Goal: Navigation & Orientation: Understand site structure

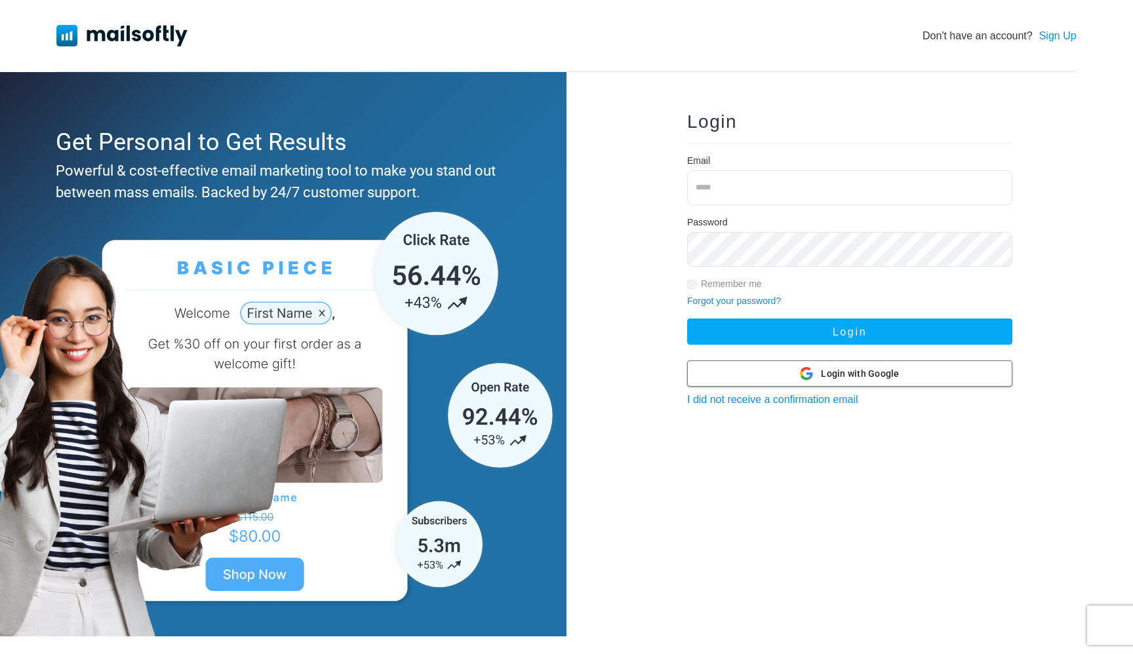
click at [773, 372] on div at bounding box center [850, 373] width 324 height 25
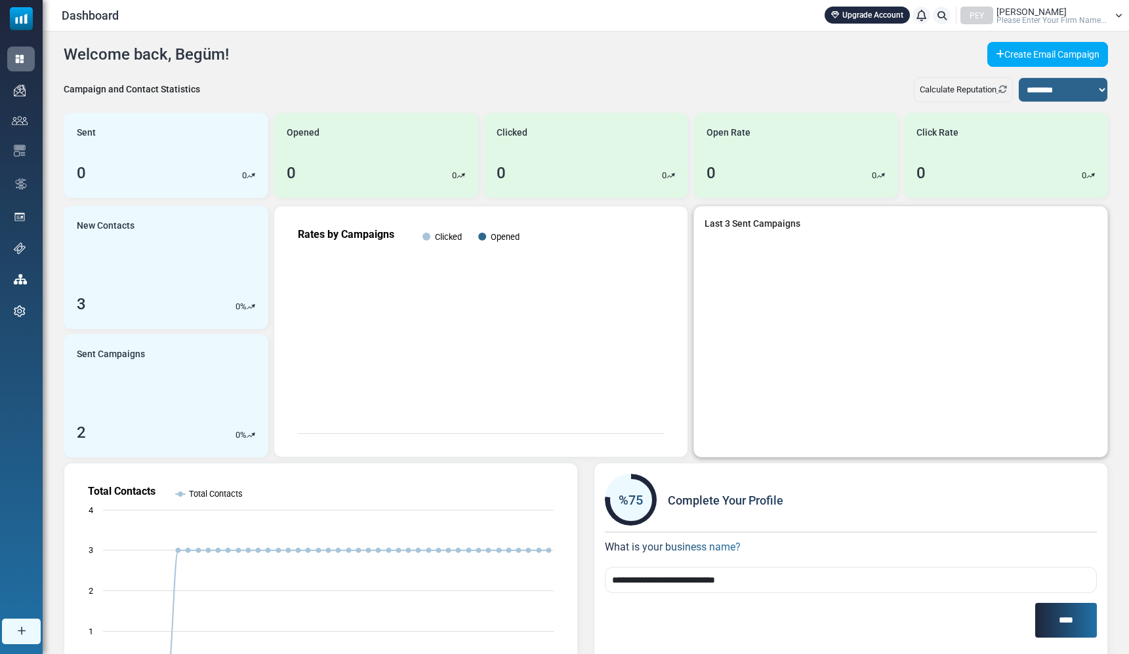
click at [706, 285] on div "Last 3 Sent Campaigns" at bounding box center [900, 332] width 413 height 251
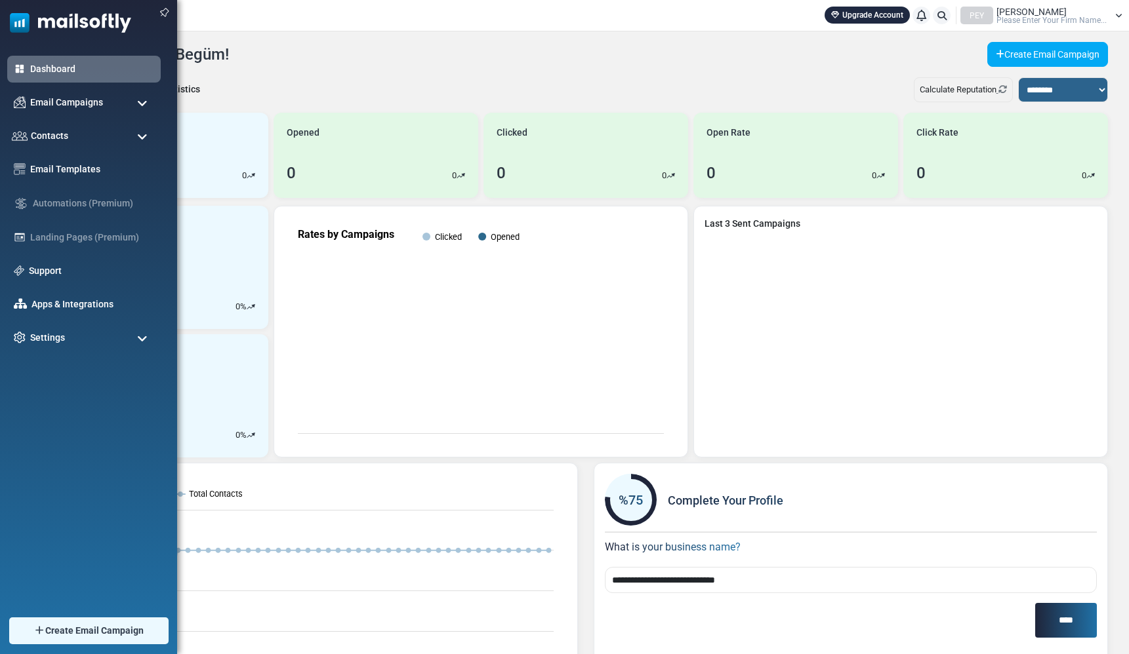
click at [36, 117] on ul "Dashboard Email Campaigns Campaigns Sender Reputation Contacts Contacts Contact…" at bounding box center [85, 204] width 171 height 296
click at [37, 103] on span "Email Campaigns" at bounding box center [66, 102] width 77 height 14
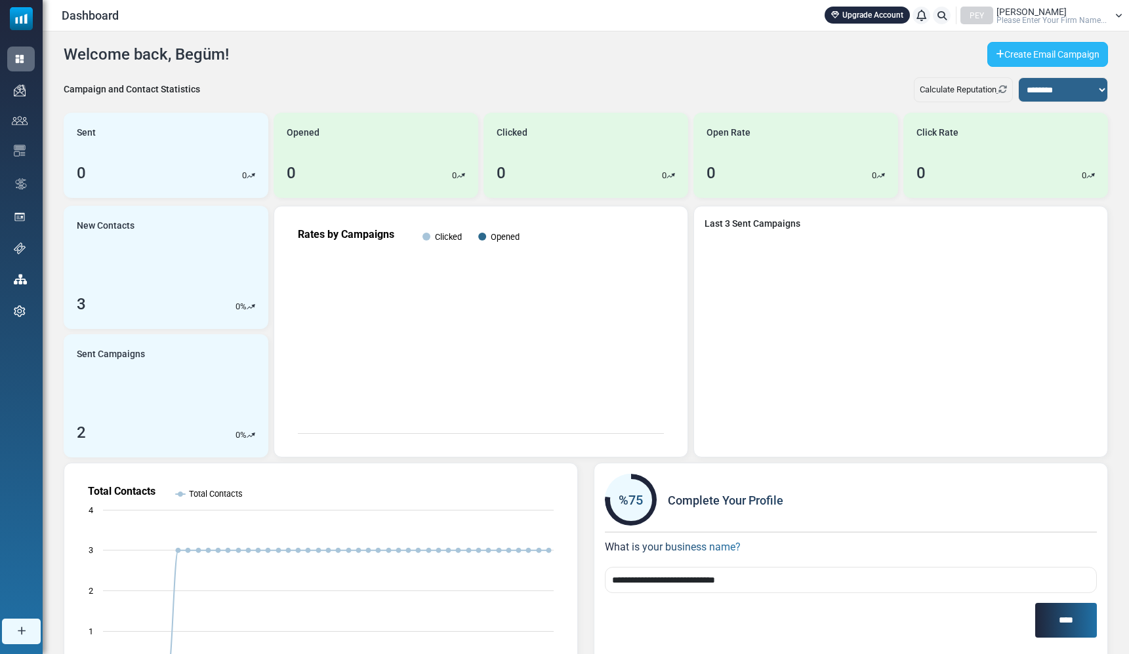
click at [999, 51] on icon at bounding box center [999, 54] width 9 height 9
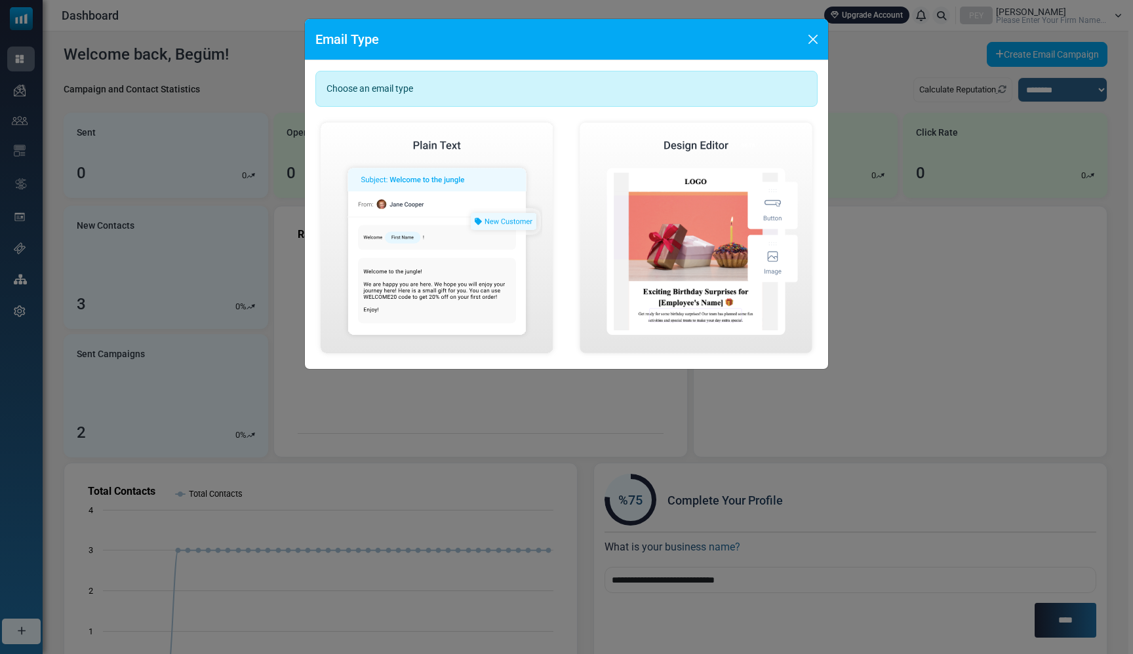
click at [441, 79] on div "Choose an email type" at bounding box center [566, 89] width 502 height 36
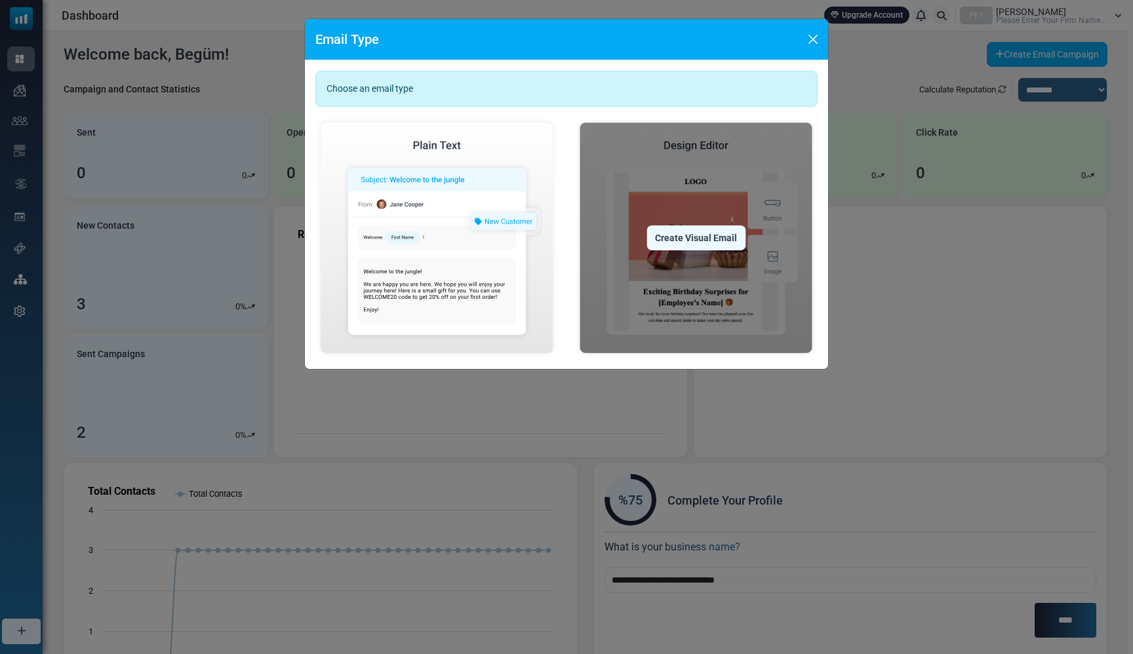
click at [674, 310] on img at bounding box center [695, 237] width 243 height 241
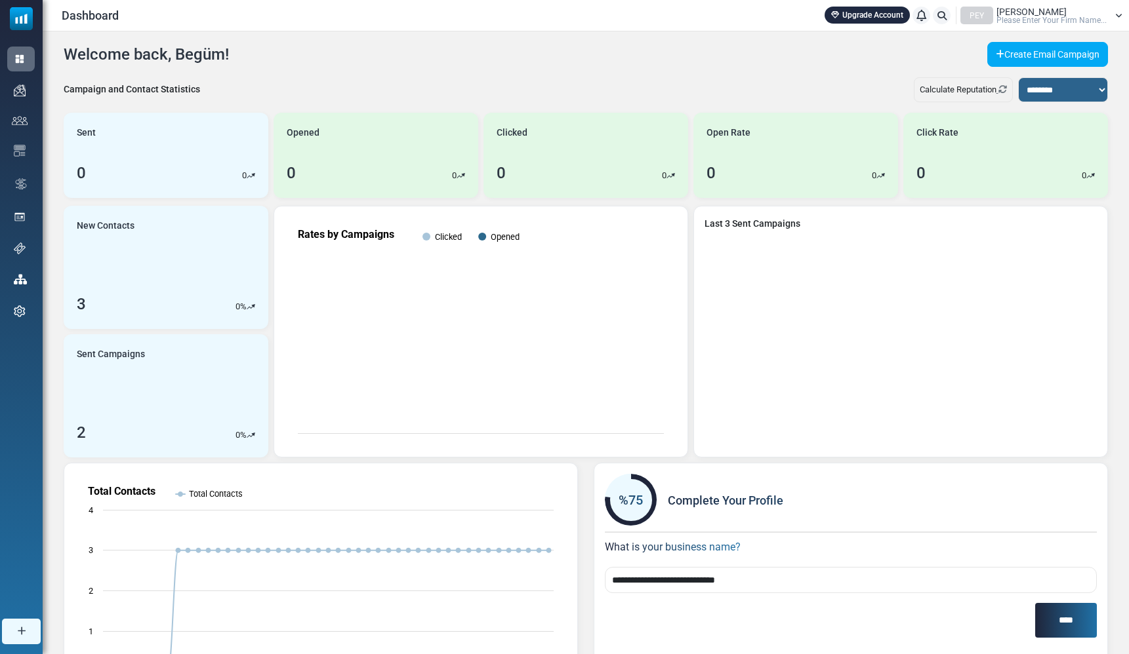
click at [1034, 38] on div "**********" at bounding box center [586, 394] width 1086 height 727
click at [1034, 50] on link "Create Email Campaign" at bounding box center [1047, 54] width 121 height 25
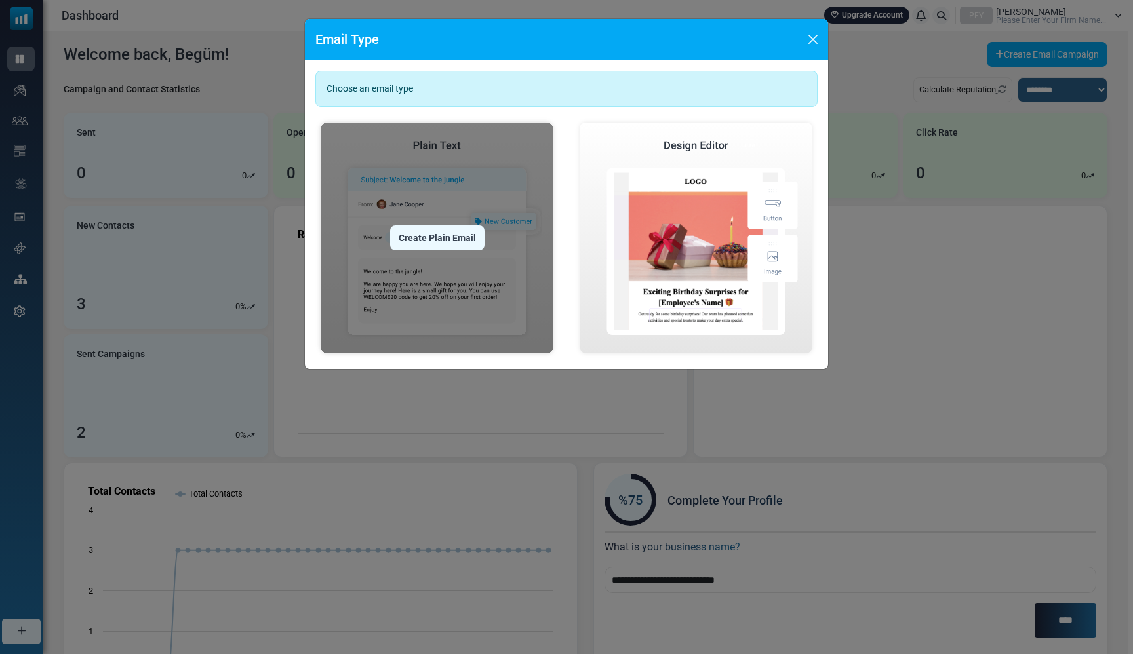
click at [500, 297] on img at bounding box center [436, 237] width 243 height 241
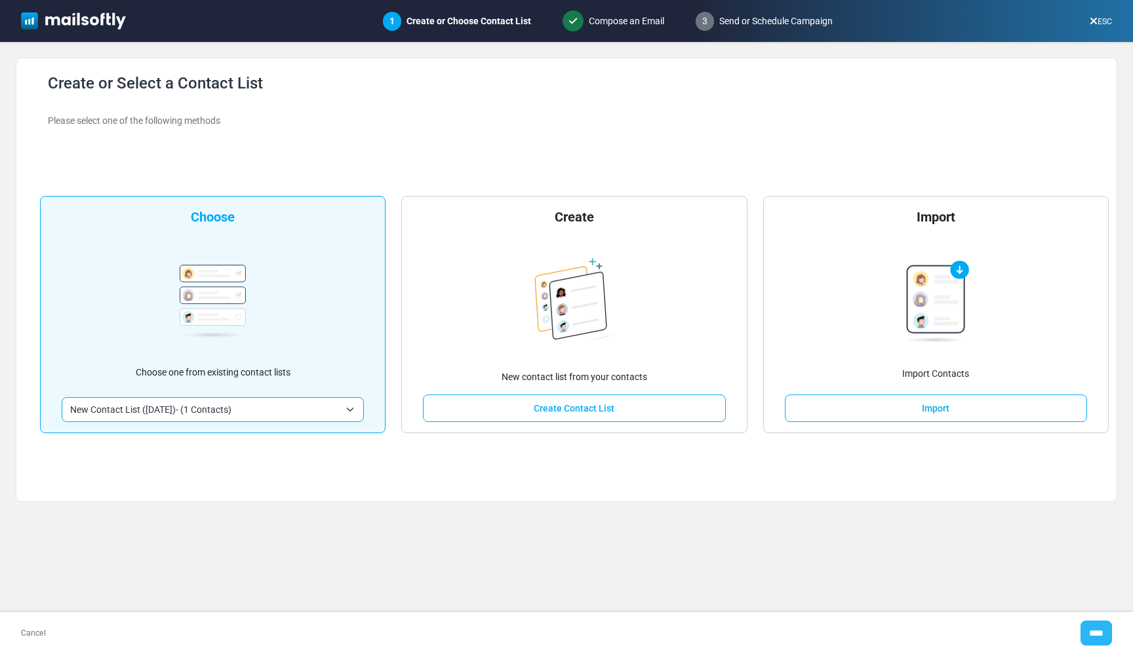
click at [1083, 628] on input "****" at bounding box center [1096, 633] width 31 height 25
click at [999, 540] on div at bounding box center [566, 327] width 1133 height 654
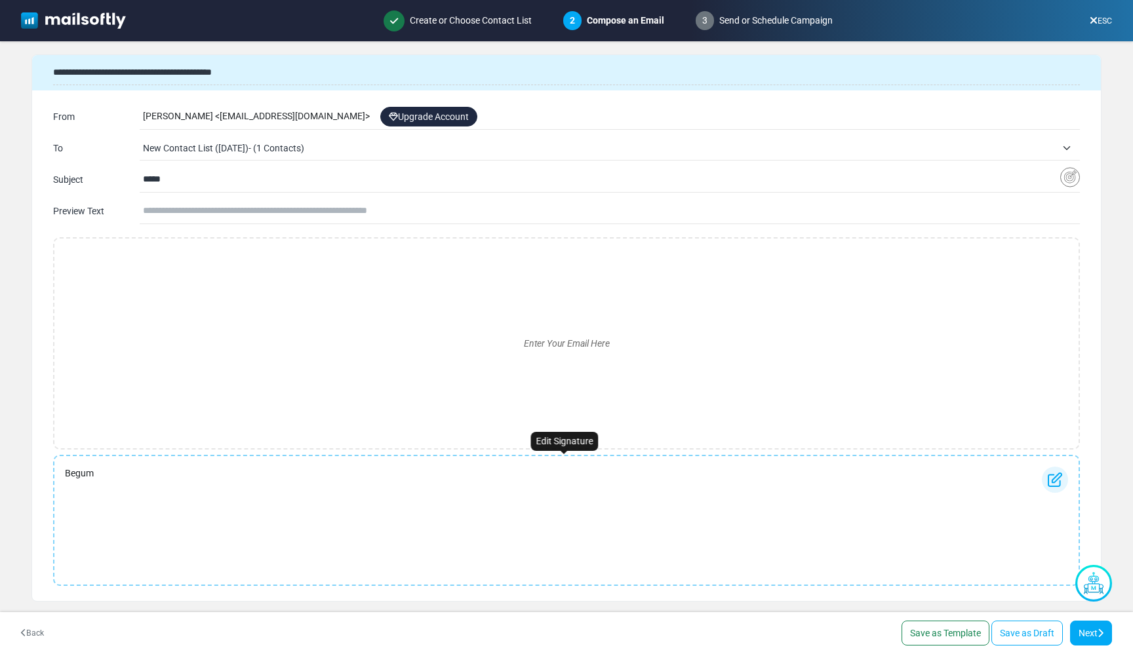
scroll to position [5, 0]
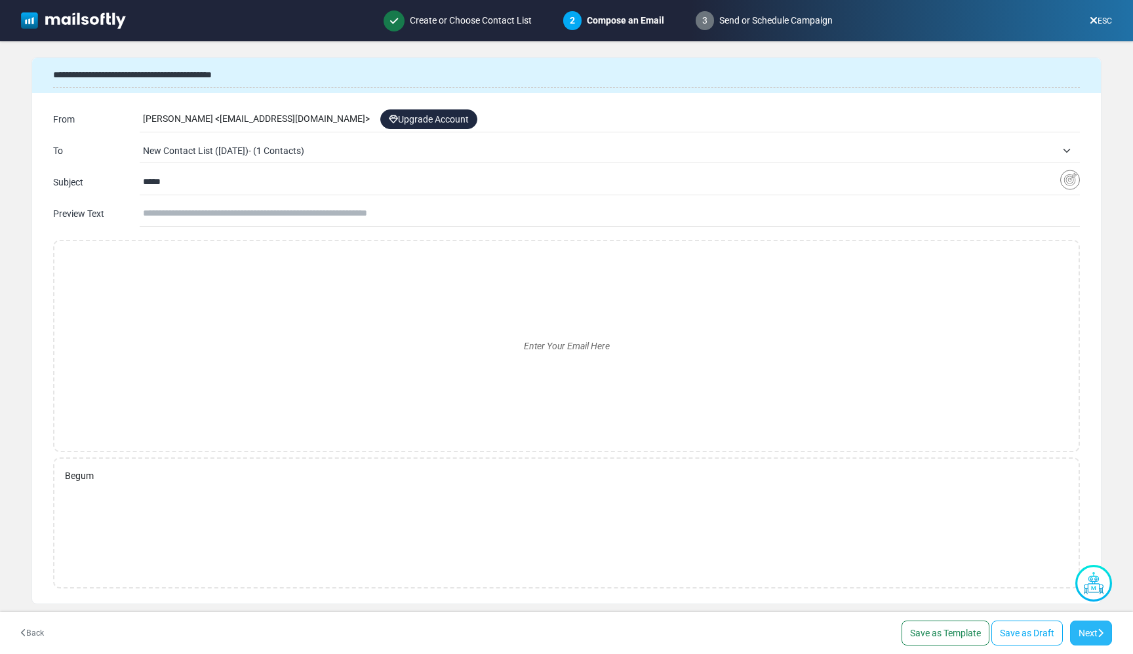
click at [1078, 621] on link "Next" at bounding box center [1091, 633] width 42 height 25
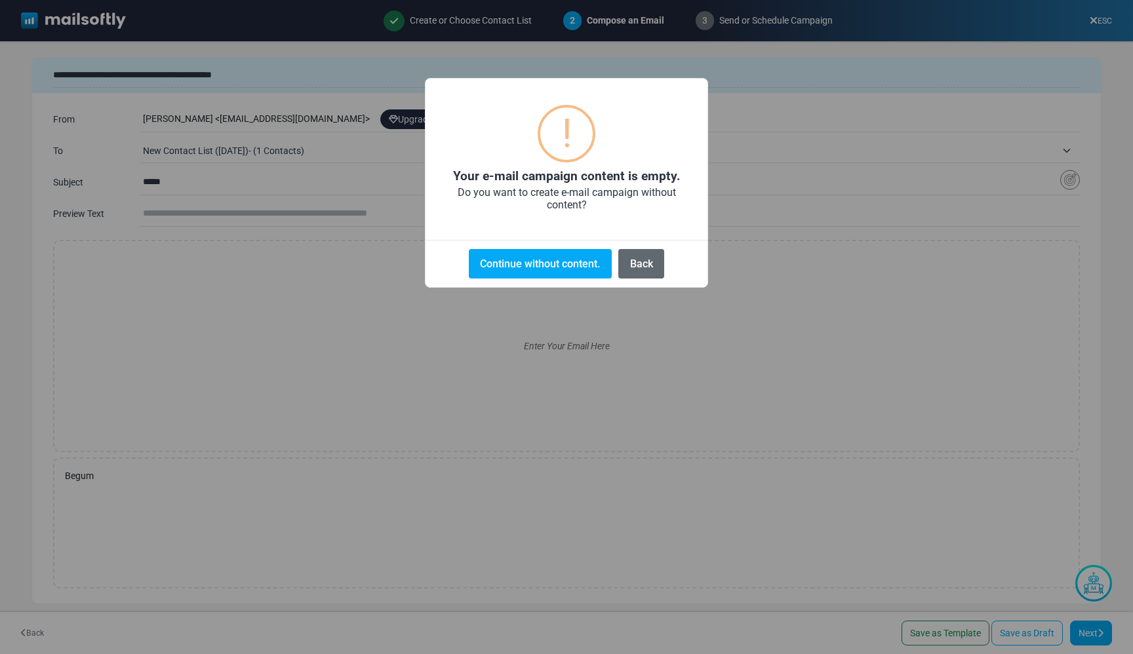
click at [647, 252] on button "Back" at bounding box center [641, 264] width 46 height 30
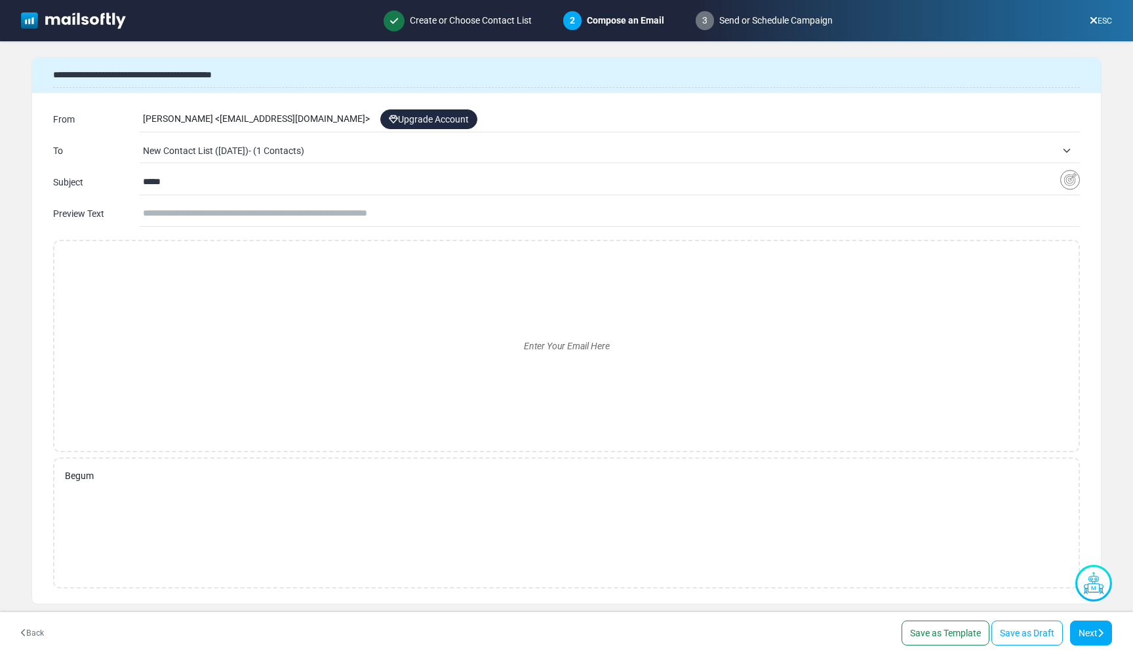
click at [86, 20] on img at bounding box center [73, 20] width 105 height 17
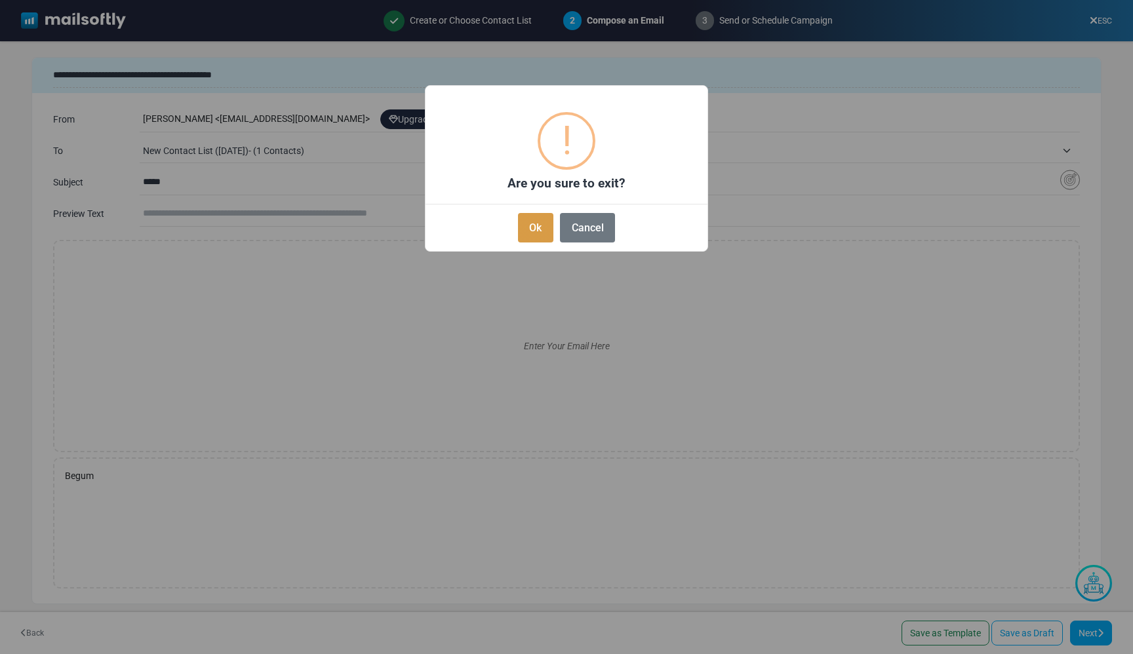
click at [542, 230] on button "Ok" at bounding box center [535, 228] width 35 height 30
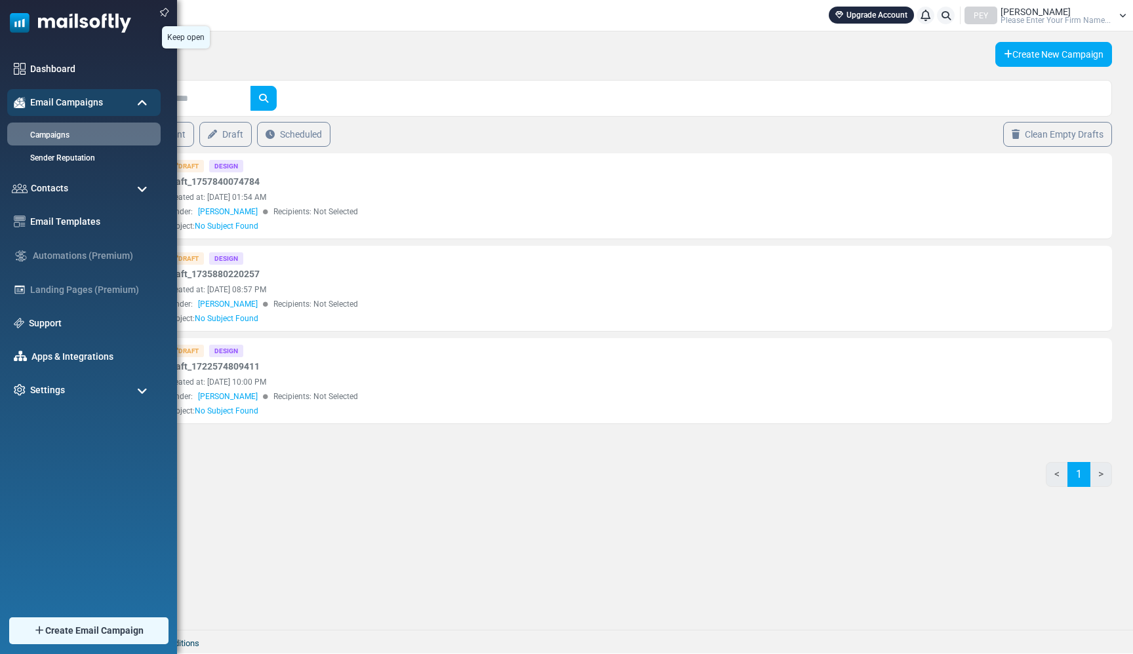
click at [157, 10] on img at bounding box center [164, 12] width 19 height 18
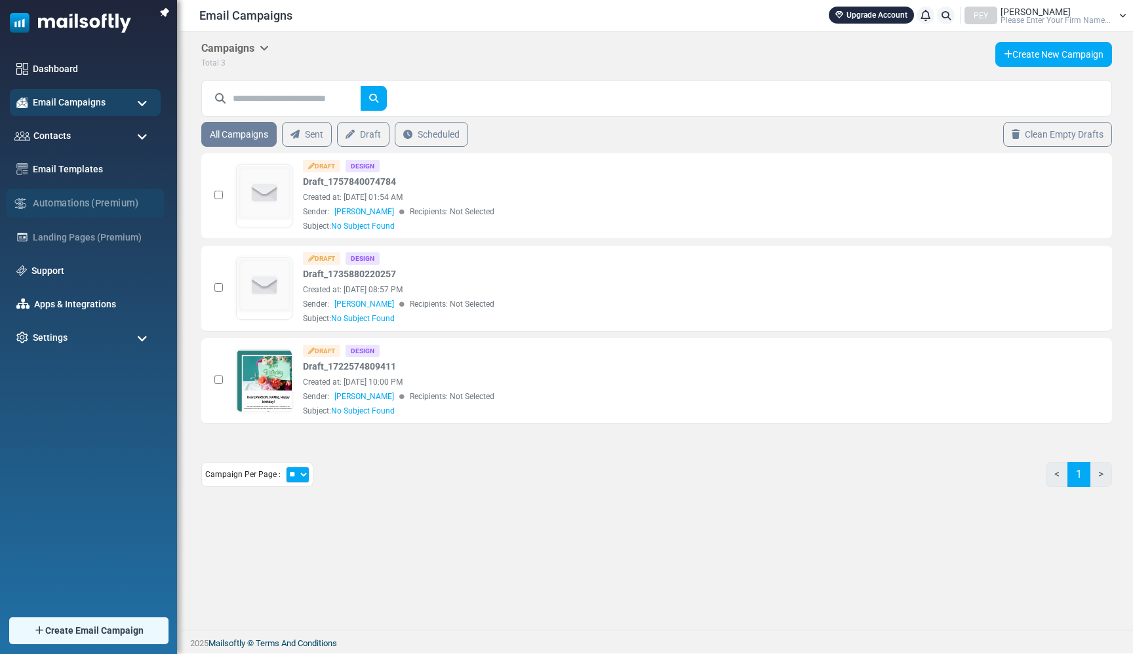
click at [42, 203] on div "Automations (Premium)" at bounding box center [85, 204] width 159 height 30
click at [30, 179] on div "Email Templates" at bounding box center [85, 169] width 159 height 28
click at [69, 336] on div "Settings" at bounding box center [85, 338] width 159 height 28
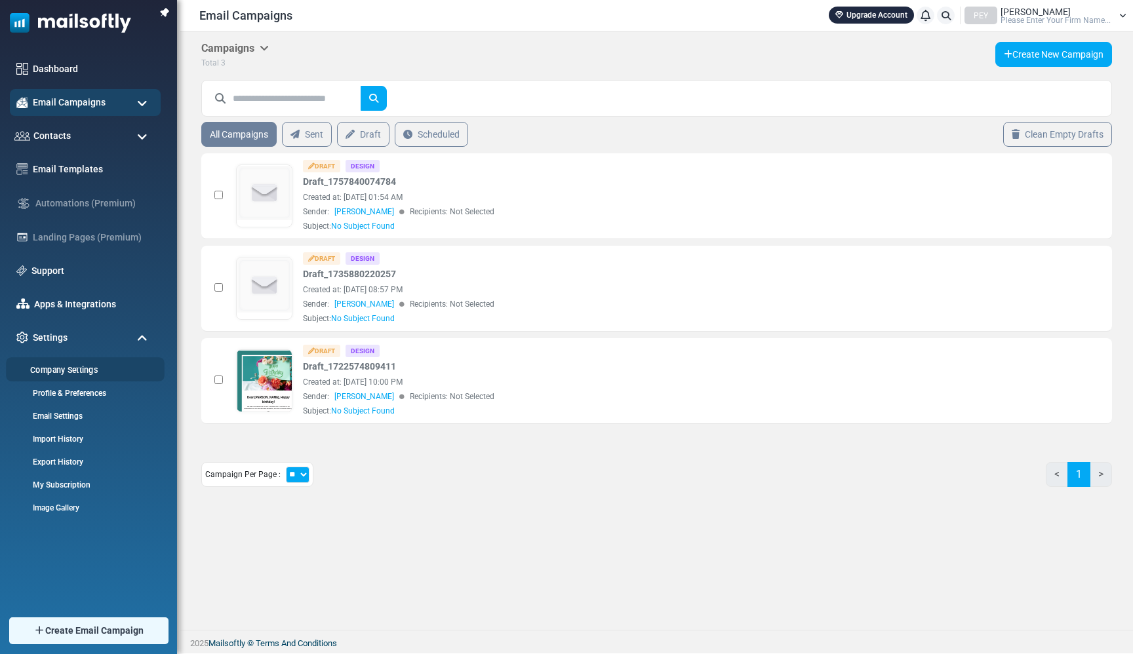
click at [88, 367] on link "Company Settings" at bounding box center [83, 370] width 155 height 12
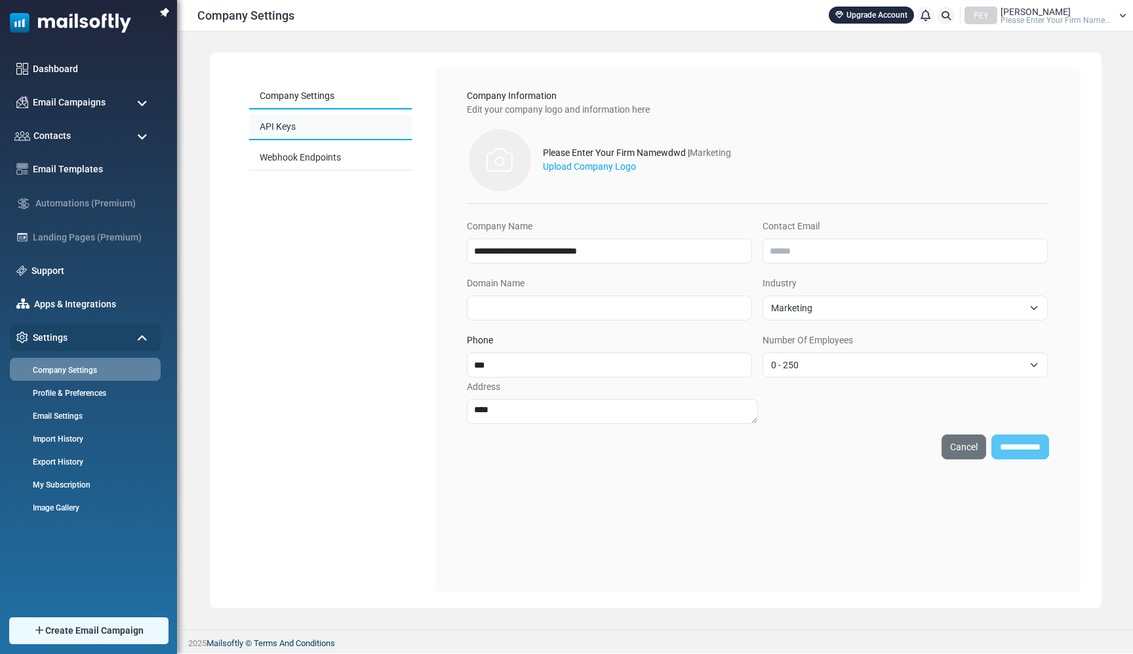
click at [279, 132] on link "API Keys" at bounding box center [330, 128] width 163 height 26
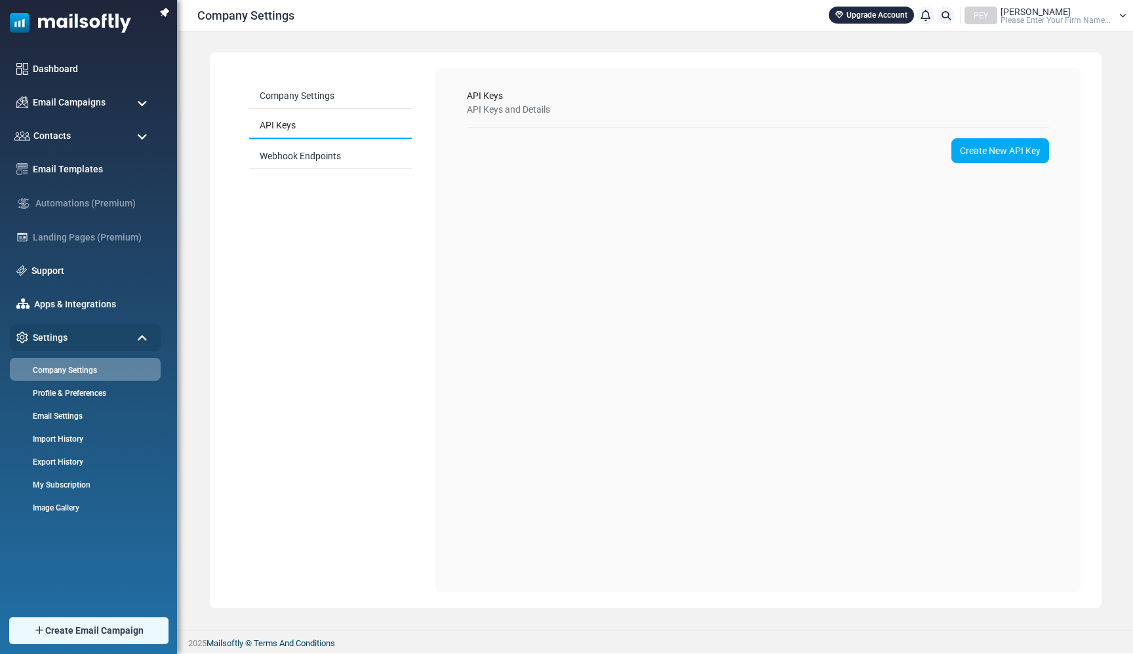
click at [283, 174] on div "Company Settings API Keys Webhook Endpoints" at bounding box center [330, 126] width 194 height 117
click at [340, 151] on link "Webhook Endpoints" at bounding box center [330, 157] width 163 height 26
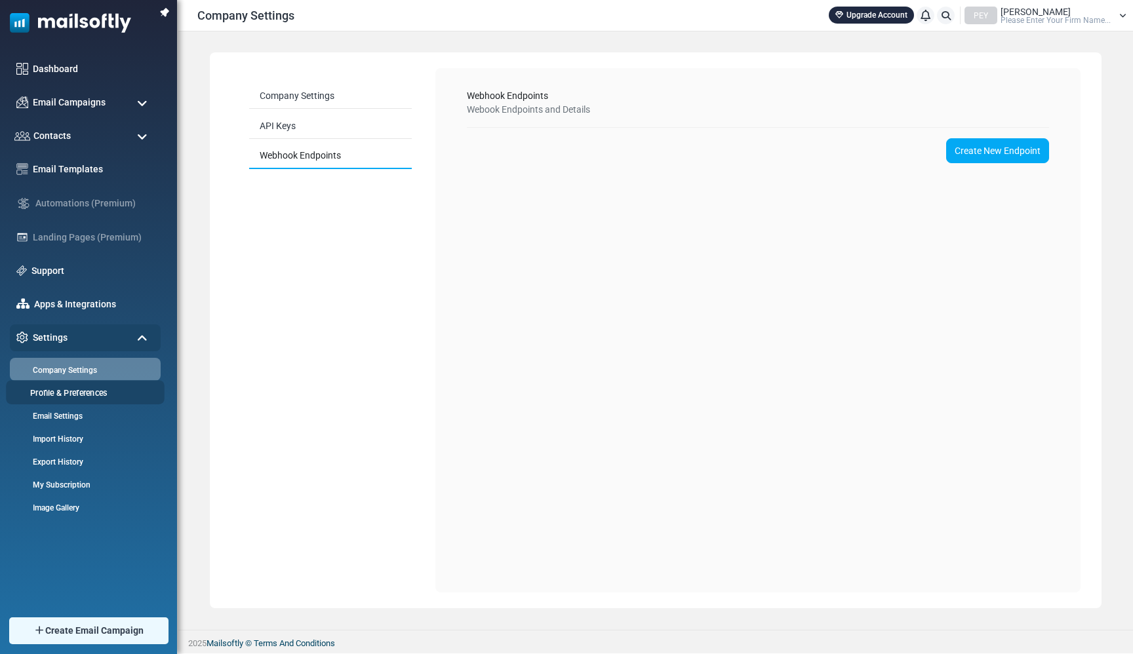
click at [118, 392] on link "Profile & Preferences" at bounding box center [83, 393] width 155 height 12
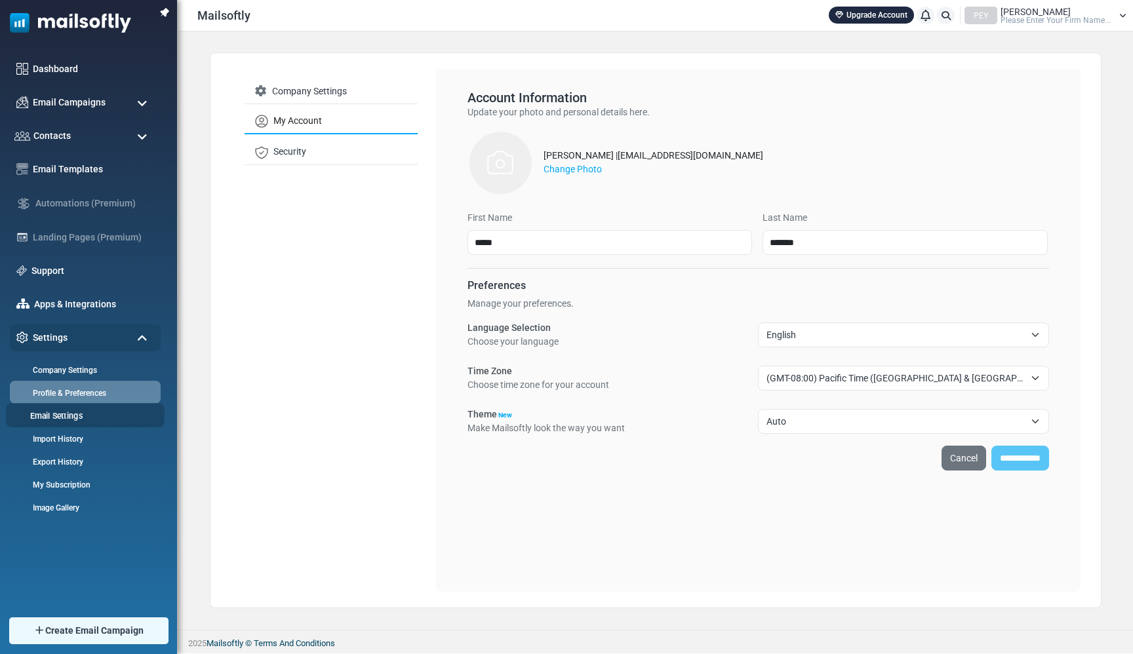
click at [108, 412] on link "Email Settings" at bounding box center [83, 416] width 155 height 12
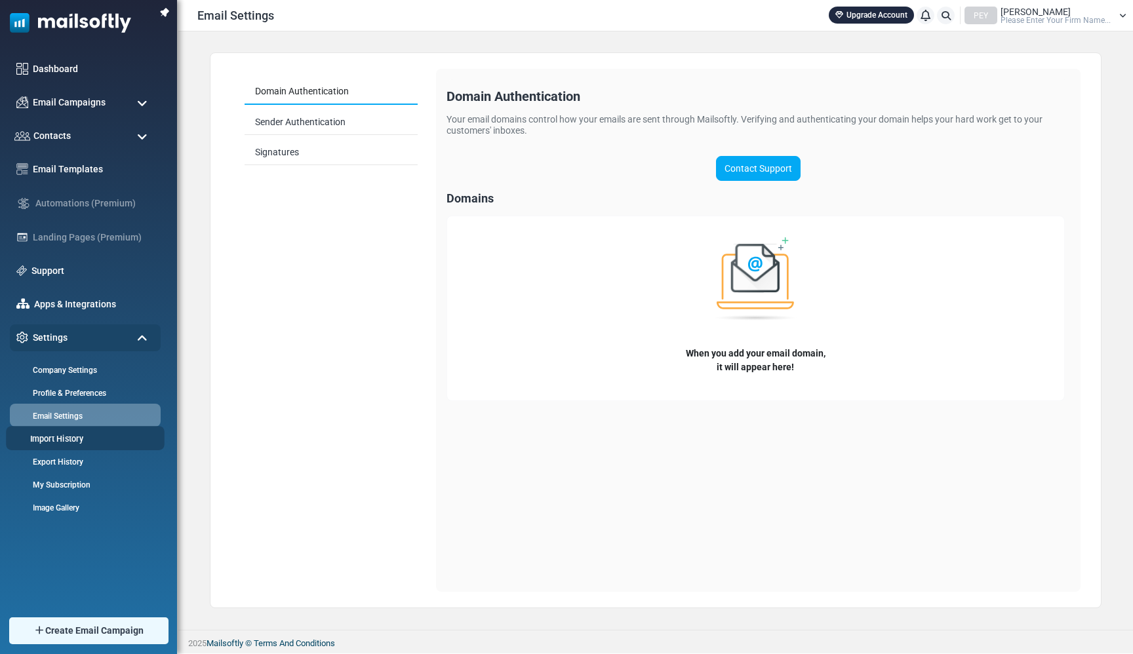
drag, startPoint x: 87, startPoint y: 453, endPoint x: 105, endPoint y: 438, distance: 23.8
click at [105, 438] on ul "Company Settings Profile & Preferences Email Settings Import History Export His…" at bounding box center [85, 434] width 151 height 167
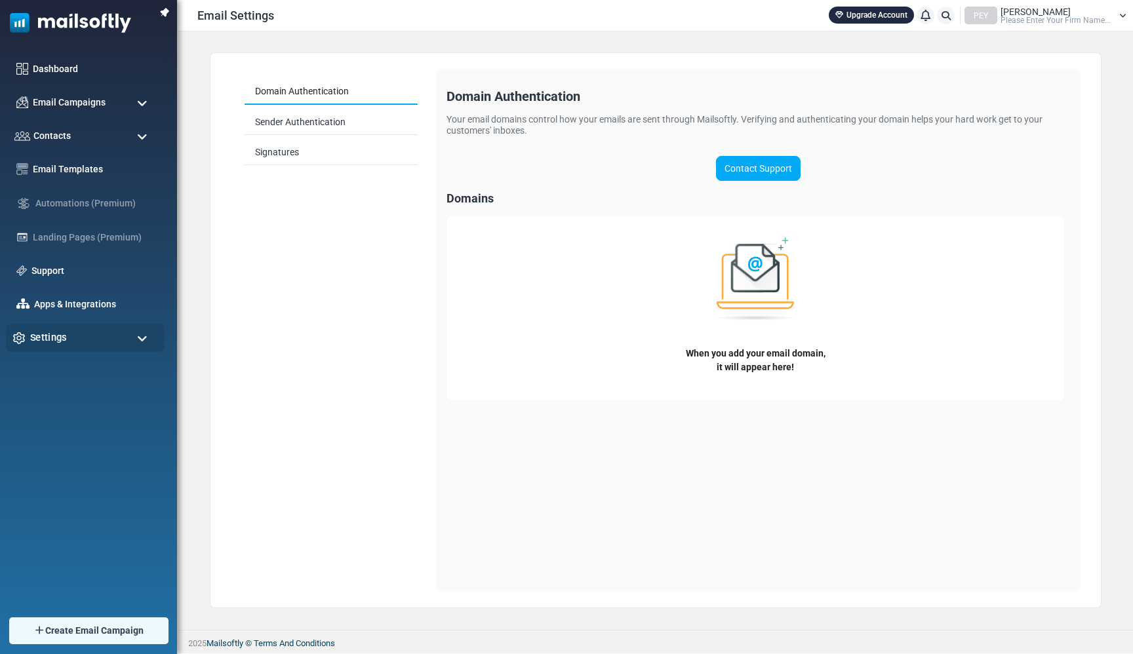
click at [78, 340] on div "Settings" at bounding box center [85, 338] width 159 height 28
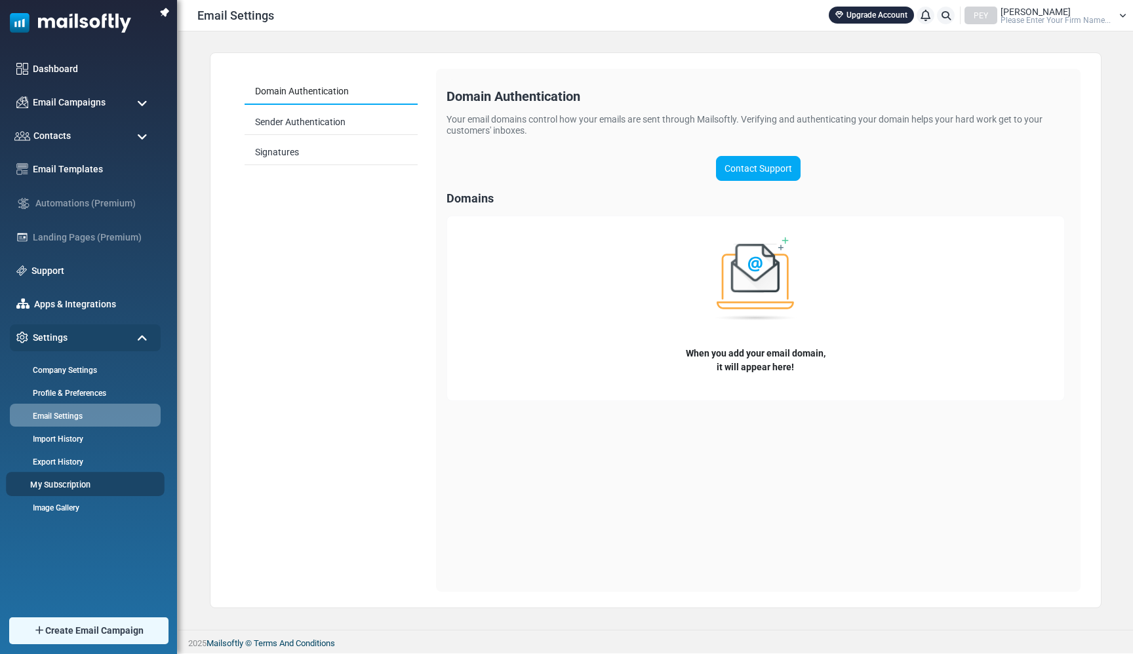
click at [84, 482] on link "My Subscription" at bounding box center [83, 485] width 155 height 12
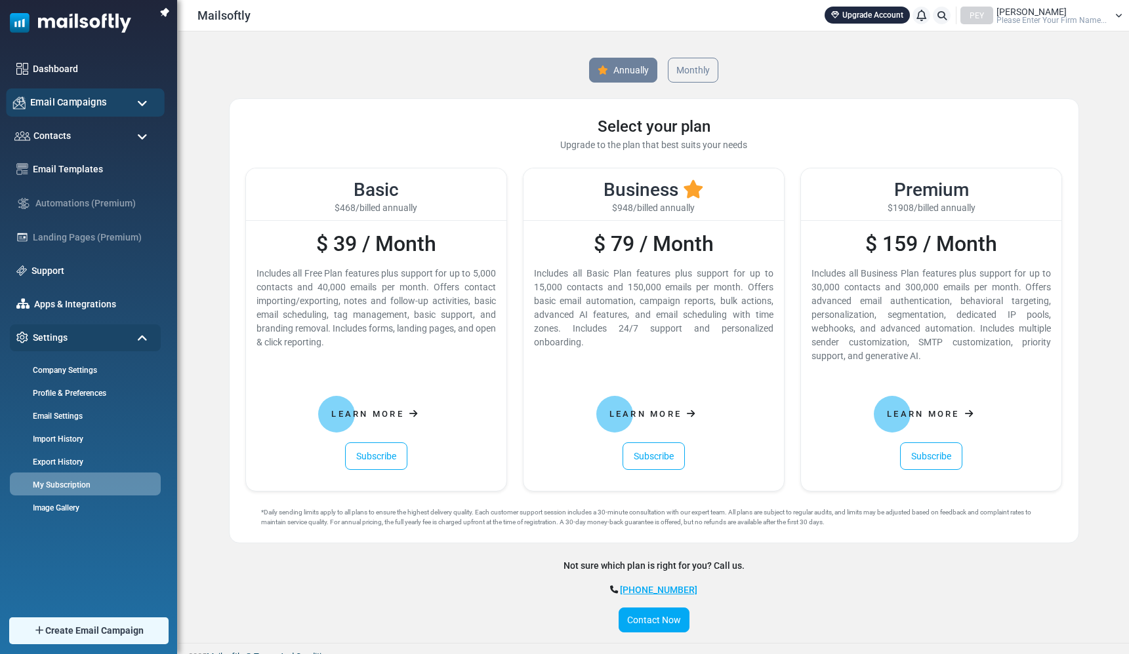
click at [110, 113] on div "Email Campaigns" at bounding box center [85, 103] width 159 height 28
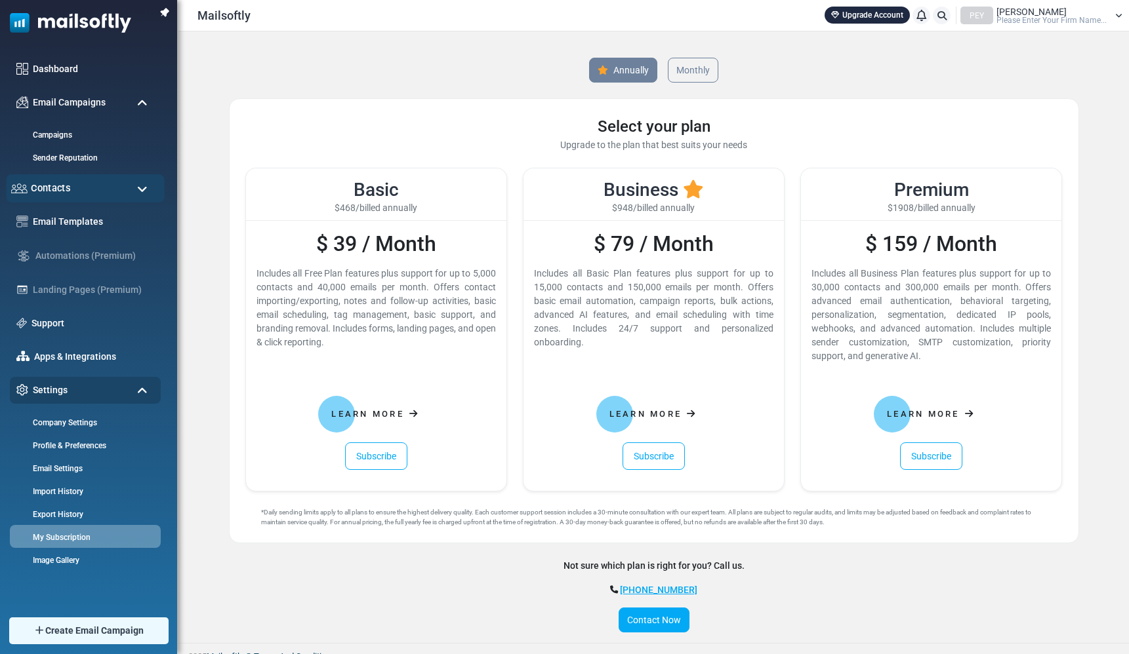
click at [101, 183] on div "Contacts" at bounding box center [85, 188] width 159 height 28
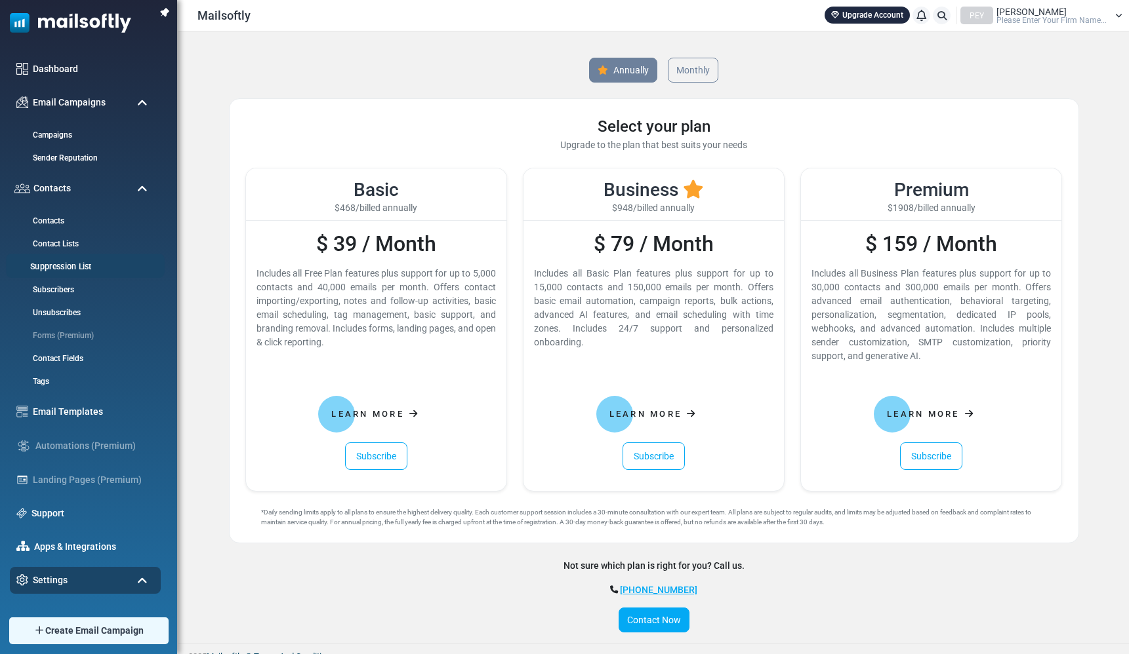
click at [85, 270] on link "Suppression List" at bounding box center [83, 267] width 155 height 12
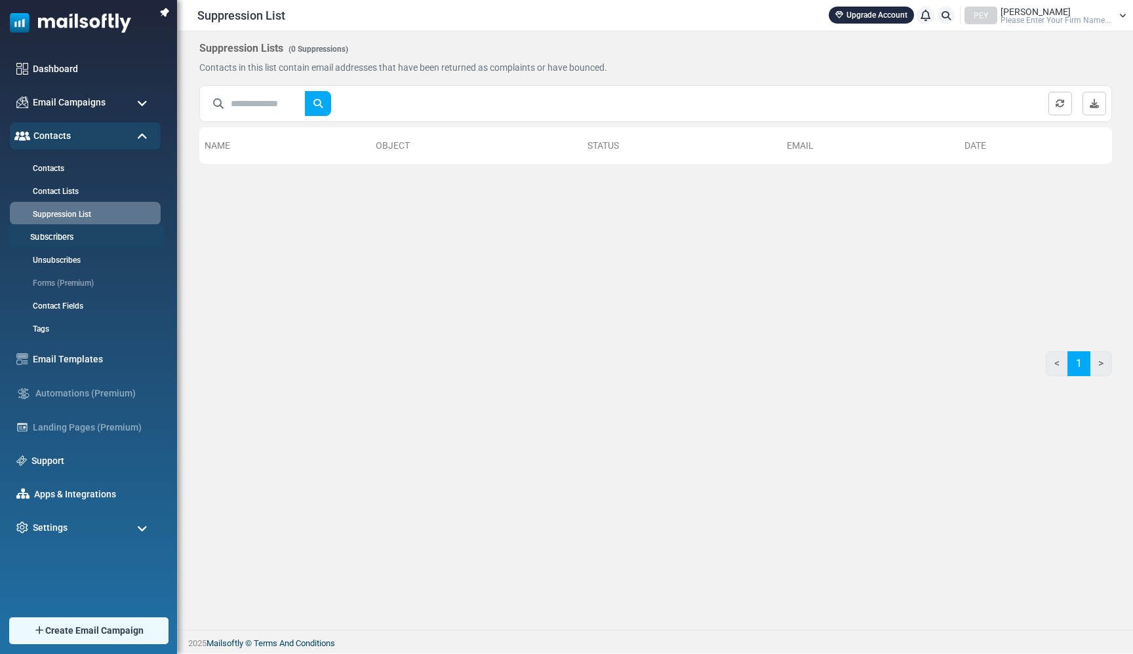
click at [104, 233] on link "Subscribers" at bounding box center [83, 237] width 155 height 12
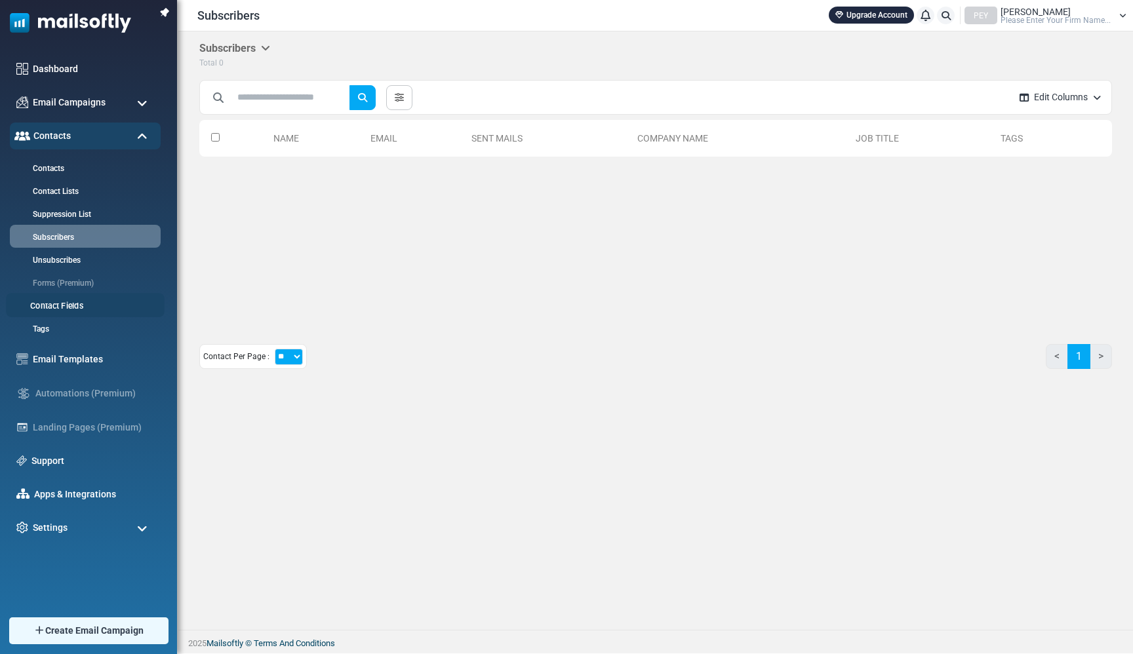
click at [80, 300] on link "Contact Fields" at bounding box center [83, 306] width 155 height 12
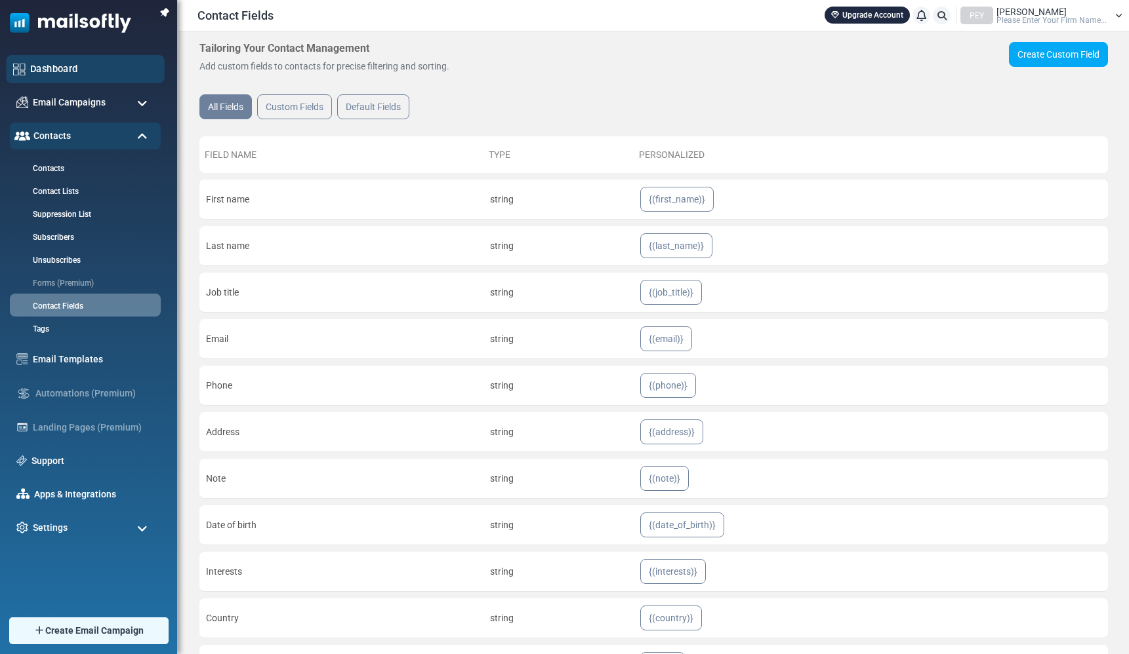
click at [47, 73] on link "Dashboard" at bounding box center [93, 69] width 127 height 14
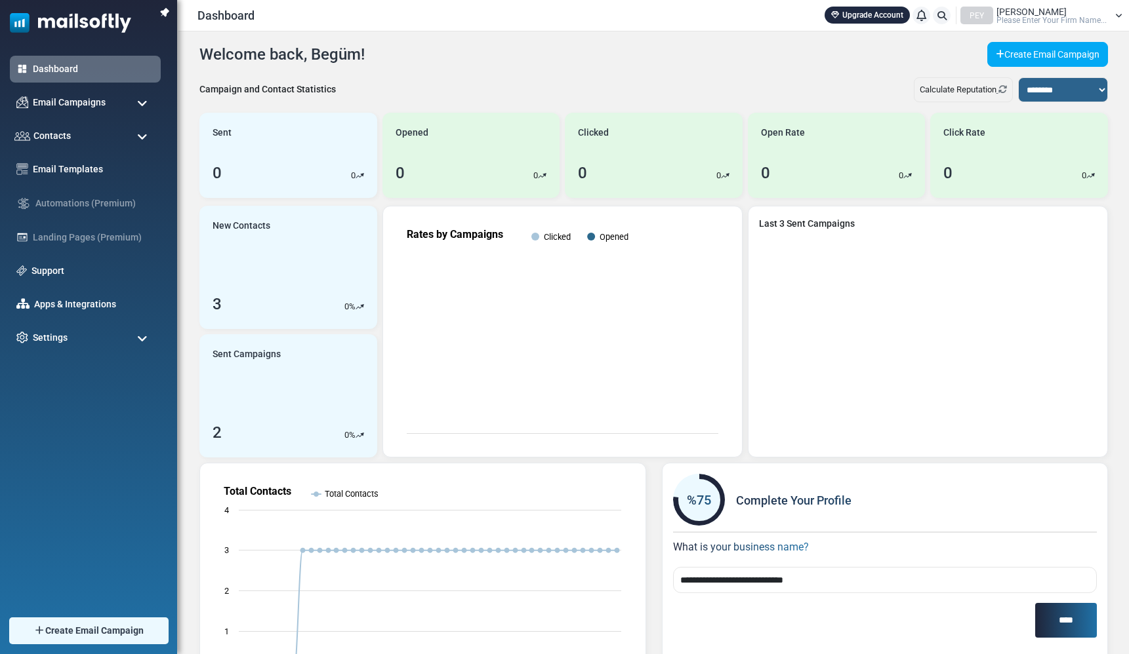
click at [917, 20] on link at bounding box center [921, 16] width 18 height 18
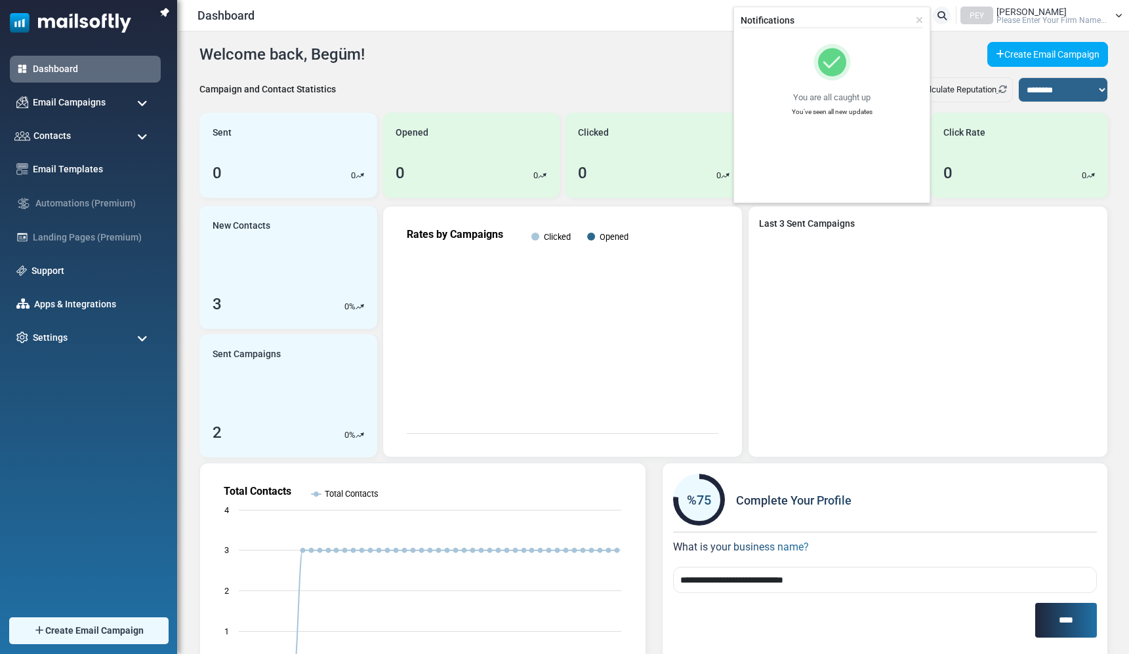
click at [926, 18] on div "Notifications You are all caught up You've seen all new updates" at bounding box center [831, 105] width 197 height 197
